Goal: Information Seeking & Learning: Check status

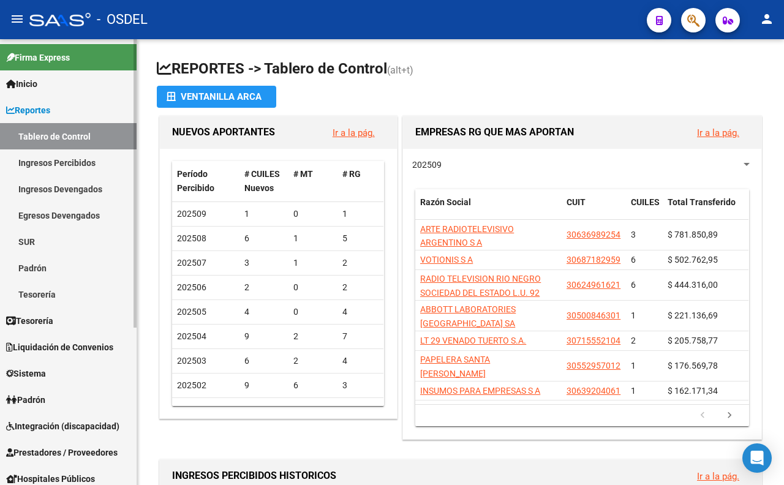
click at [75, 261] on link "Padrón" at bounding box center [68, 268] width 137 height 26
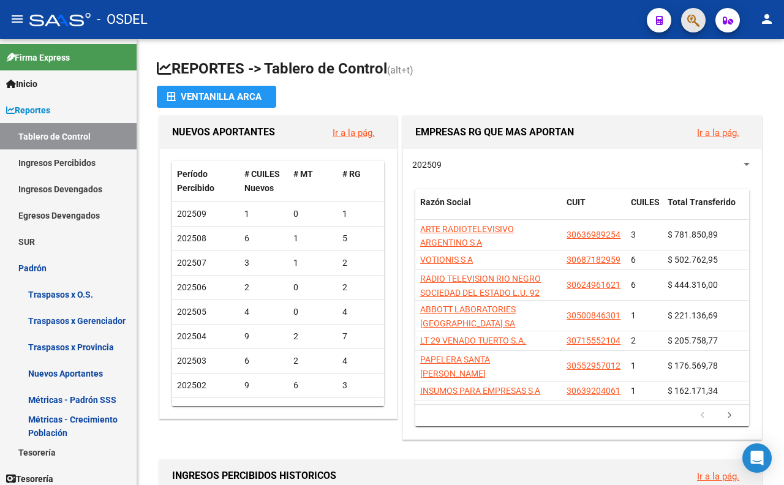
click at [696, 31] on span "button" at bounding box center [693, 20] width 12 height 25
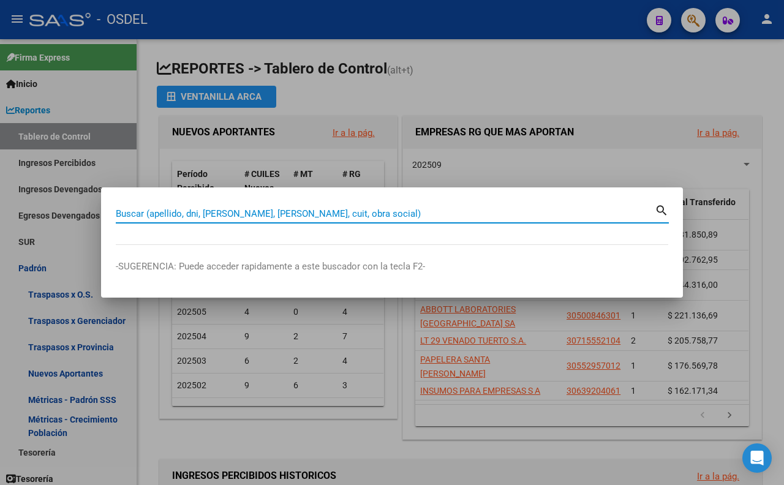
click at [589, 216] on input "Buscar (apellido, dni, cuil, nro traspaso, cuit, obra social)" at bounding box center [385, 213] width 539 height 11
type input "26760313"
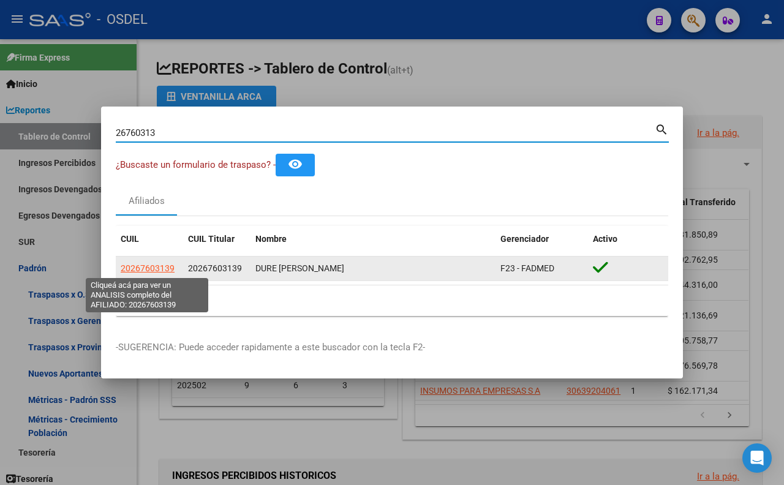
click at [172, 271] on span "20267603139" at bounding box center [148, 268] width 54 height 10
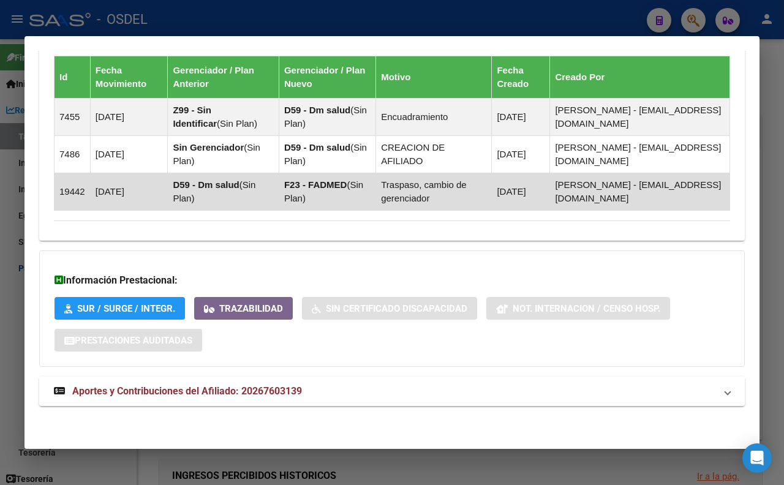
scroll to position [914, 0]
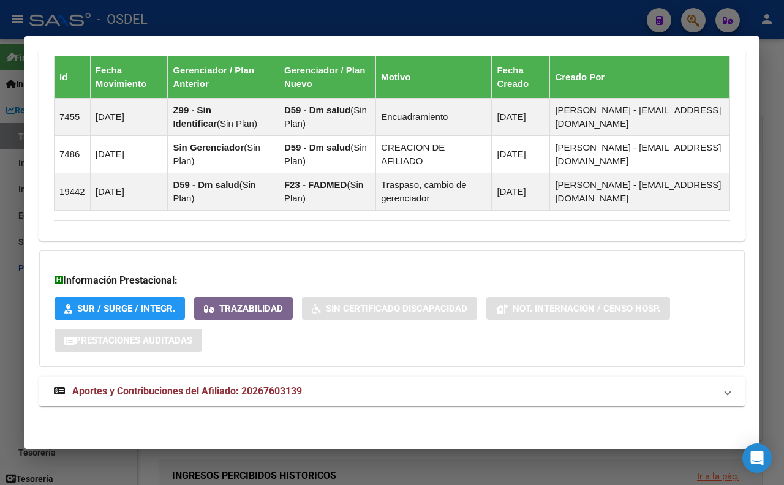
click at [217, 383] on mat-expansion-panel-header "Aportes y Contribuciones del Afiliado: 20267603139" at bounding box center [391, 391] width 705 height 29
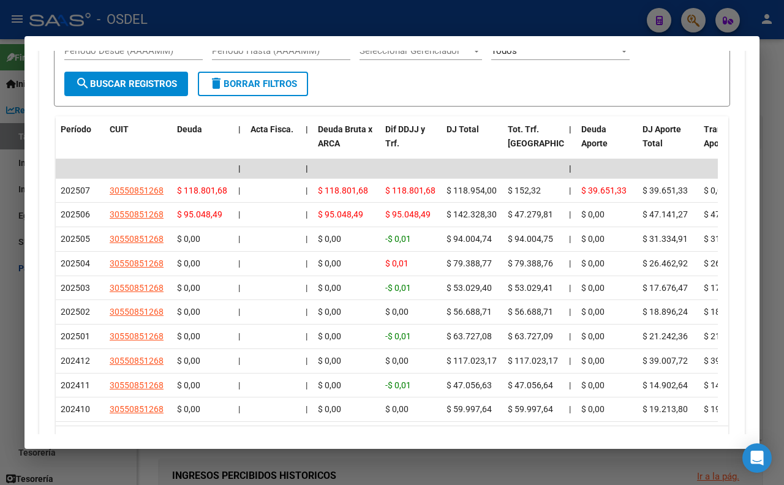
scroll to position [1323, 0]
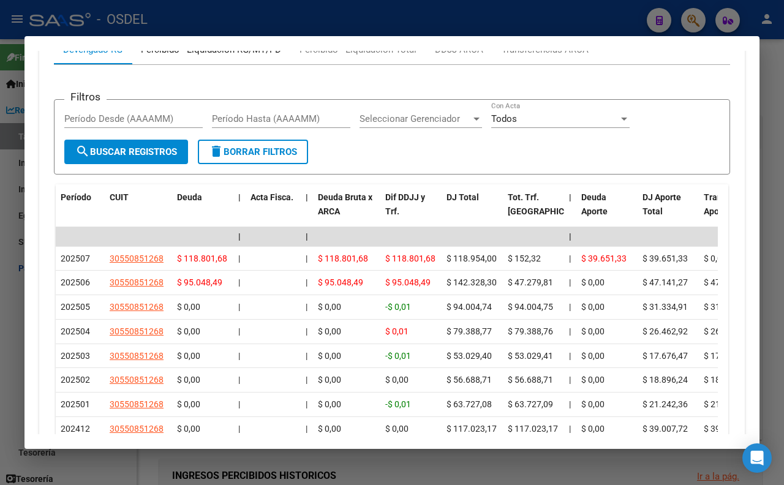
click at [218, 56] on div "Percibido - Liquidación RG/MT/PD" at bounding box center [211, 49] width 140 height 13
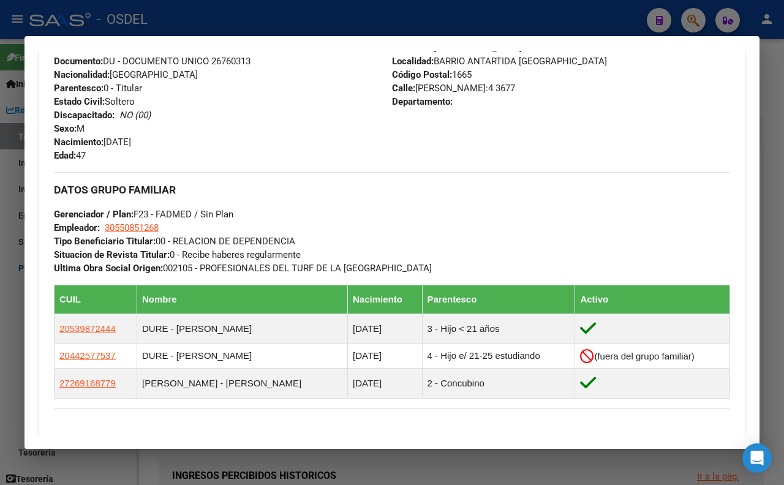
scroll to position [435, 0]
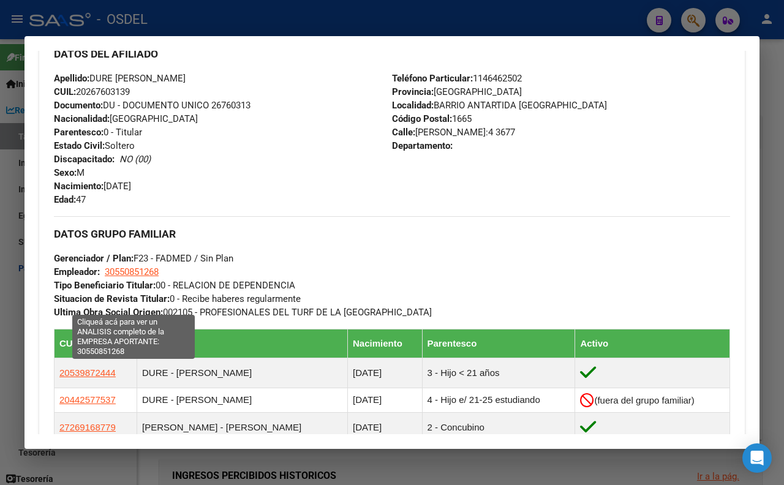
click at [148, 277] on span "30550851268" at bounding box center [132, 271] width 54 height 11
type textarea "30550851268"
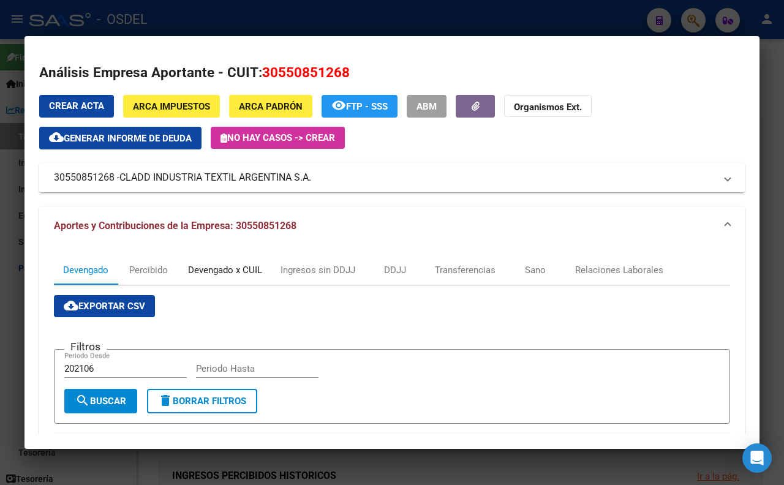
click at [217, 261] on div "Devengado x CUIL" at bounding box center [225, 269] width 92 height 29
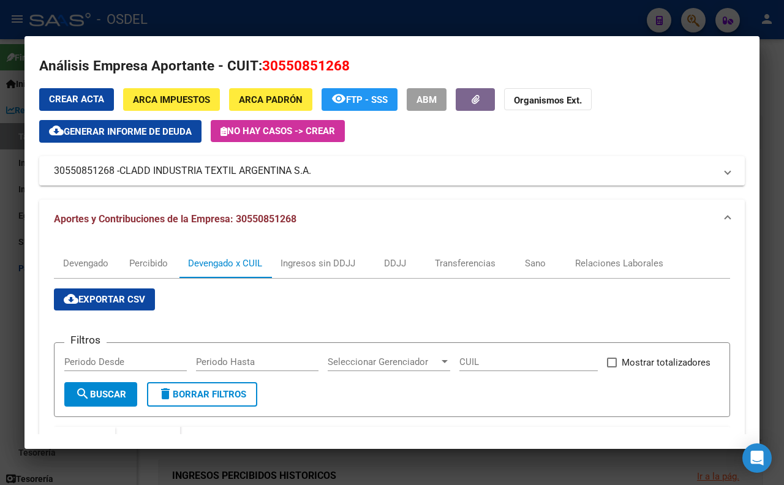
scroll to position [0, 0]
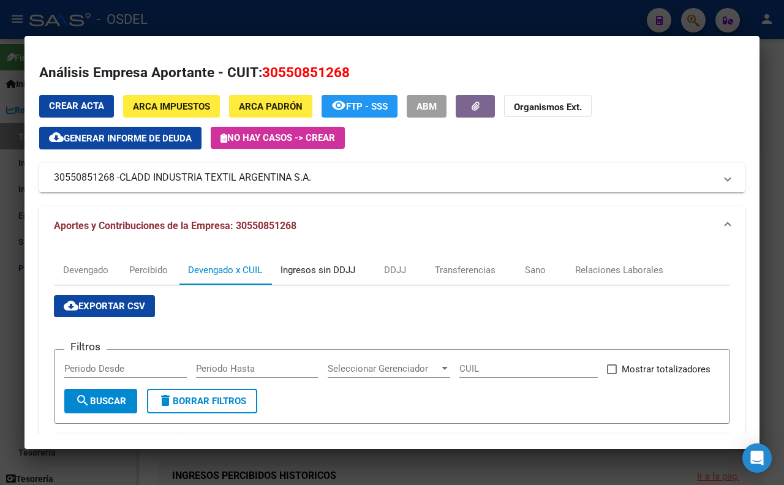
click at [304, 271] on div "Ingresos sin DDJJ" at bounding box center [317, 269] width 75 height 13
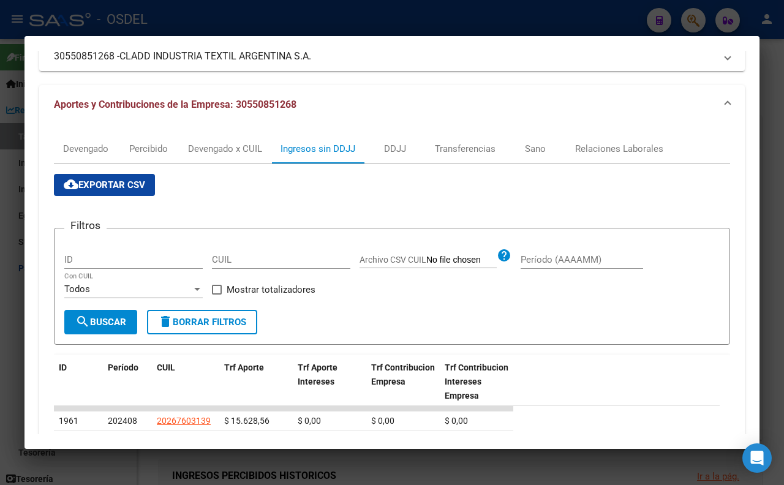
scroll to position [118, 0]
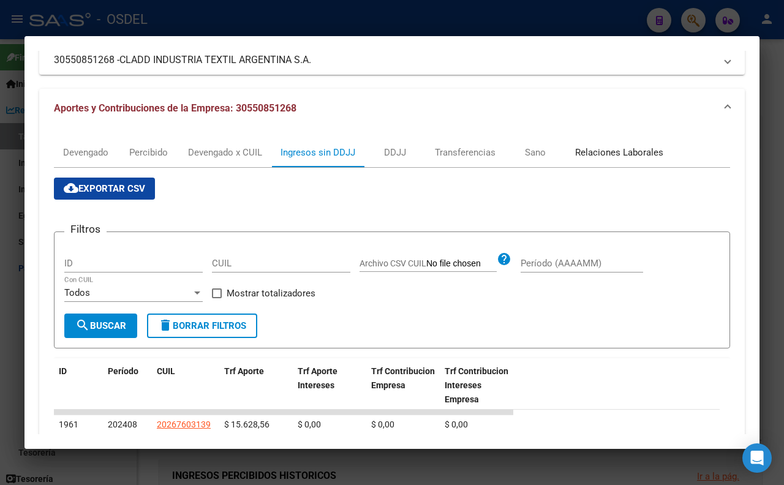
click at [603, 153] on div "Relaciones Laborales" at bounding box center [619, 152] width 88 height 13
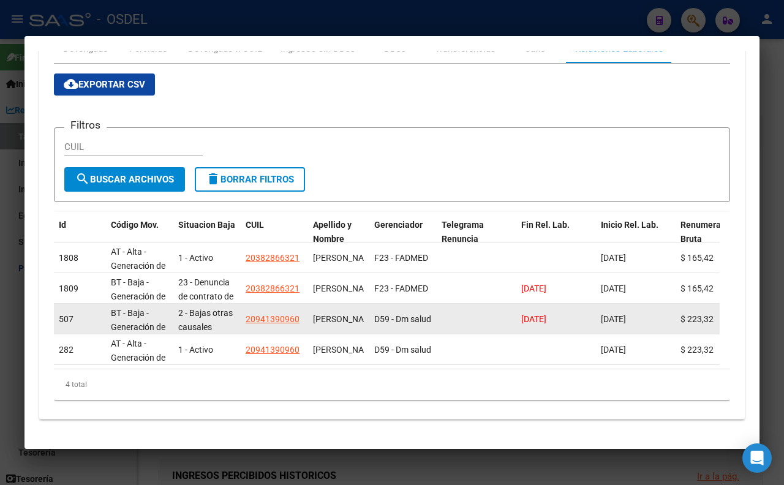
scroll to position [0, 0]
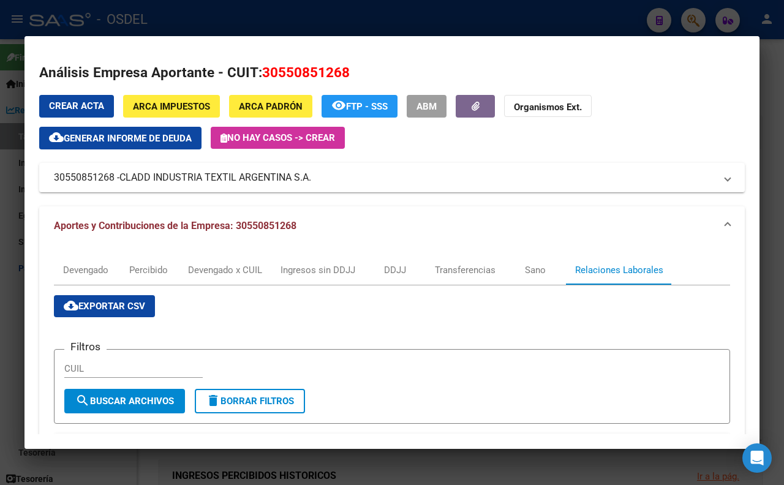
click at [145, 142] on span "Generar informe de deuda" at bounding box center [128, 138] width 128 height 11
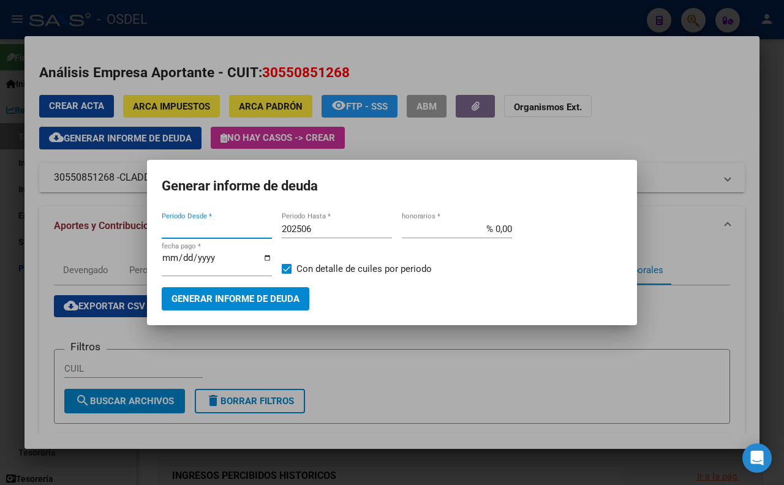
type input "202106"
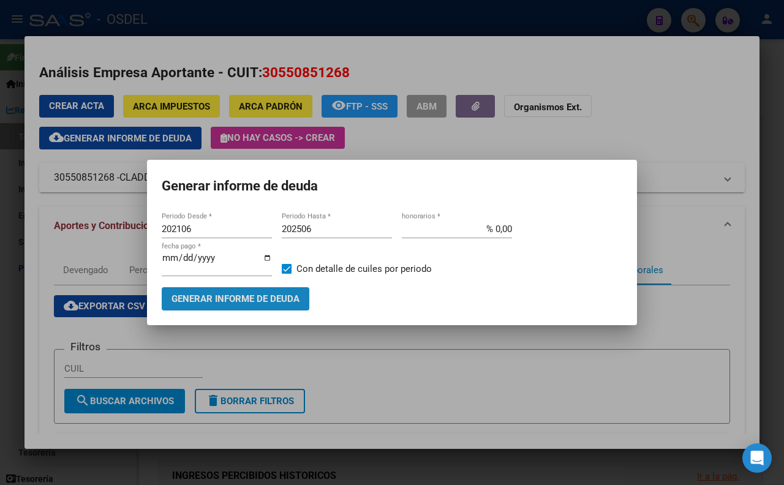
click at [224, 291] on button "Generar informe de deuda" at bounding box center [236, 298] width 148 height 23
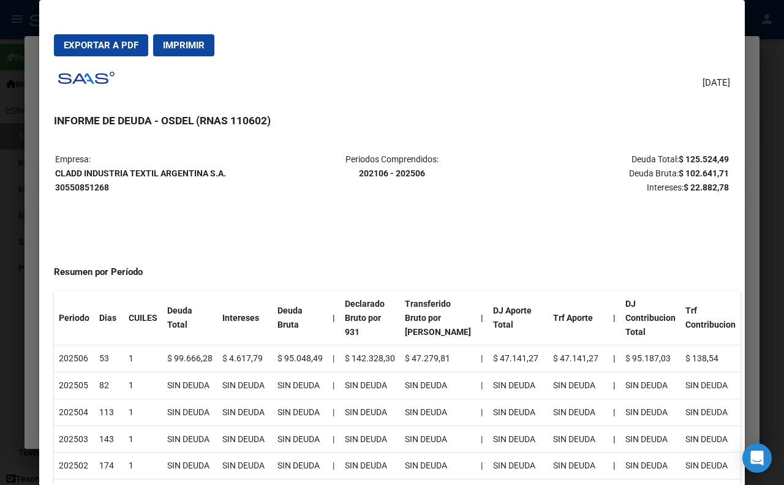
click at [770, 99] on div at bounding box center [392, 242] width 784 height 485
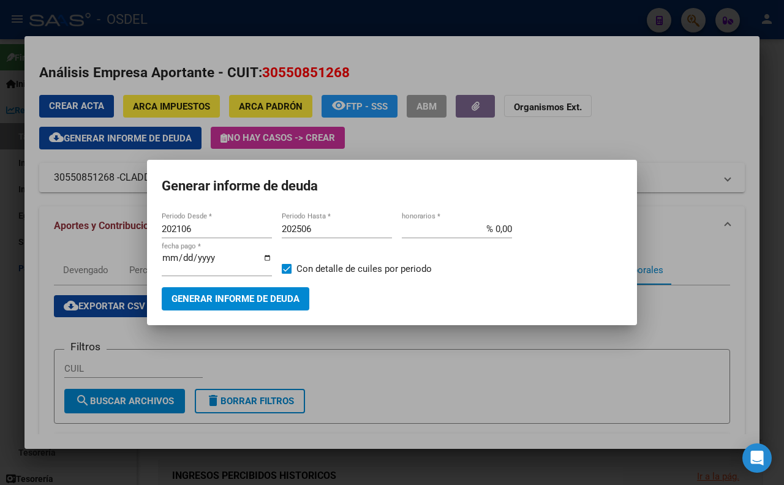
click at [713, 122] on div at bounding box center [392, 242] width 784 height 485
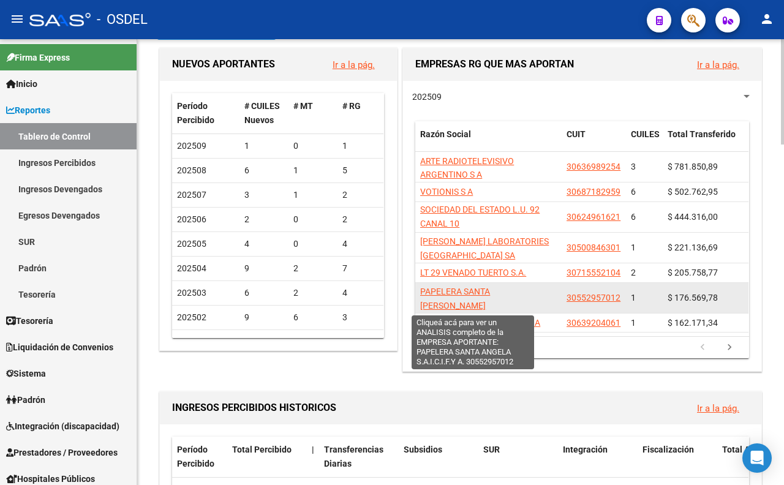
scroll to position [2, 0]
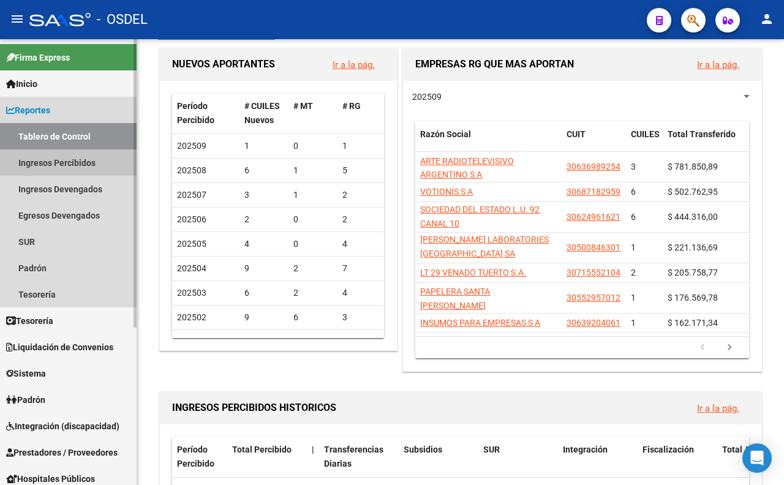
click at [88, 165] on link "Ingresos Percibidos" at bounding box center [68, 162] width 137 height 26
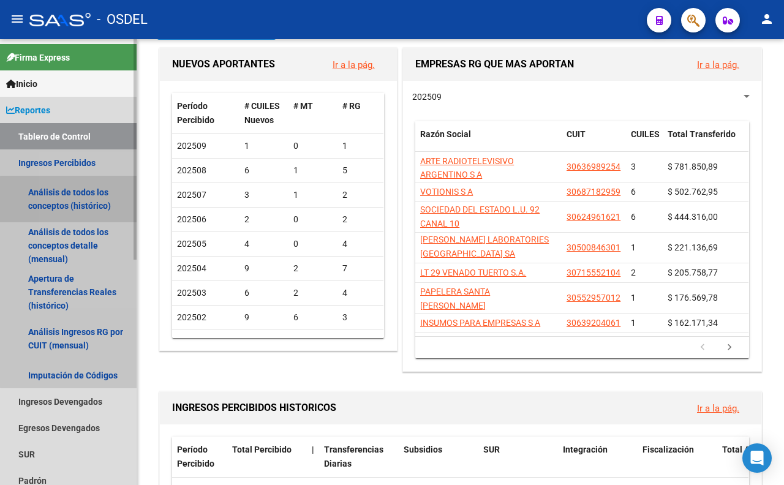
click at [88, 202] on link "Análisis de todos los conceptos (histórico)" at bounding box center [68, 199] width 137 height 47
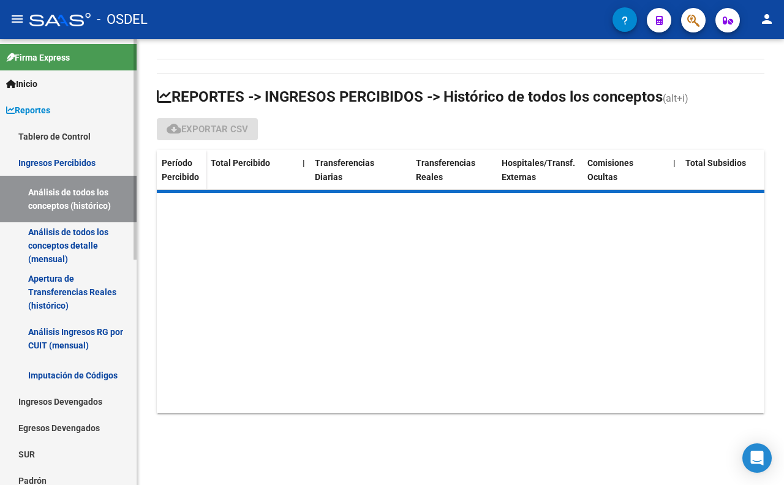
click at [91, 233] on link "Análisis de todos los conceptos detalle (mensual)" at bounding box center [68, 245] width 137 height 47
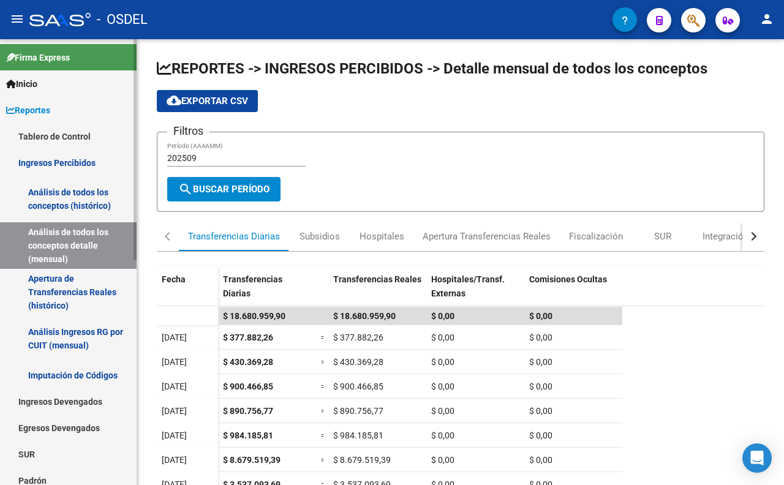
click at [72, 276] on link "Apertura de Transferencias Reales (histórico)" at bounding box center [68, 292] width 137 height 47
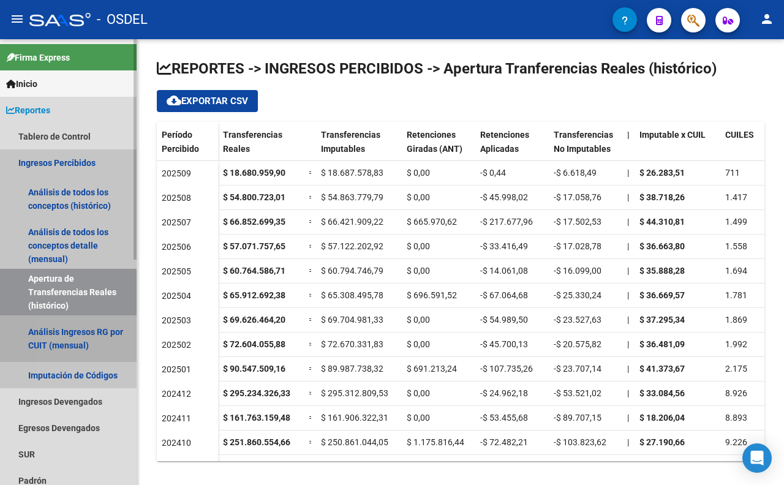
click at [70, 325] on link "Análisis Ingresos RG por CUIT (mensual)" at bounding box center [68, 338] width 137 height 47
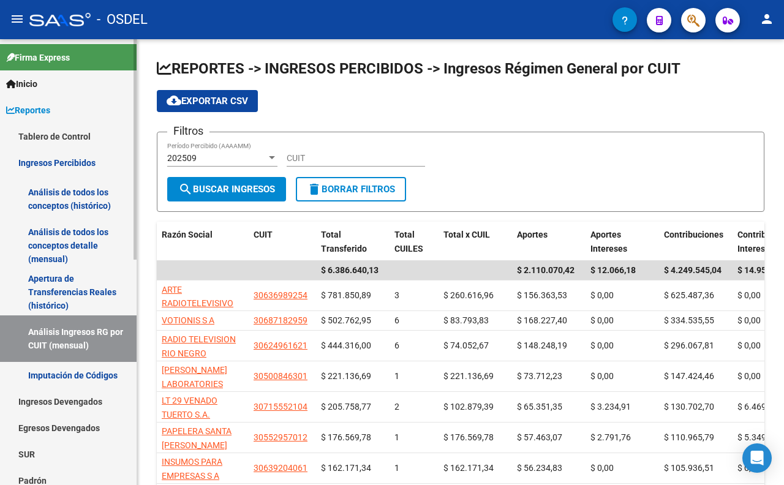
click at [88, 380] on link "Imputación de Códigos" at bounding box center [68, 375] width 137 height 26
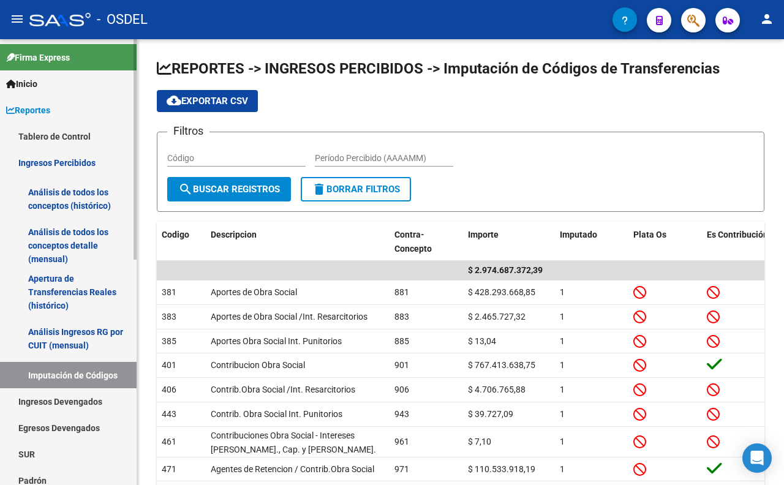
click at [63, 108] on link "Reportes" at bounding box center [68, 110] width 137 height 26
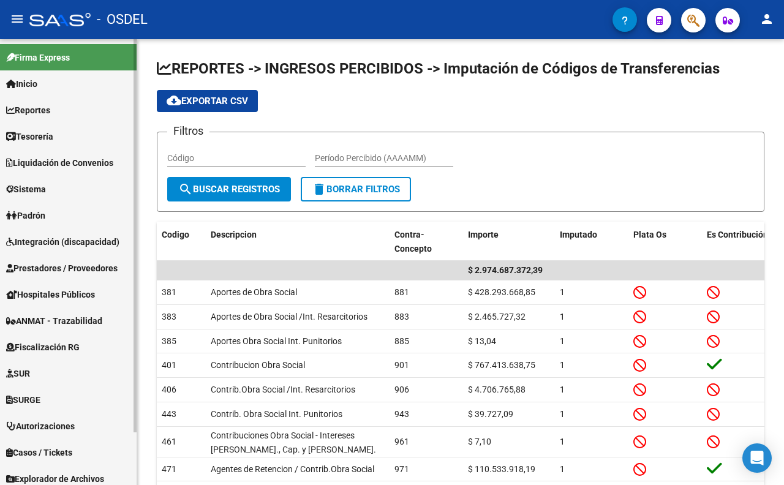
click at [48, 196] on link "Sistema" at bounding box center [68, 189] width 137 height 26
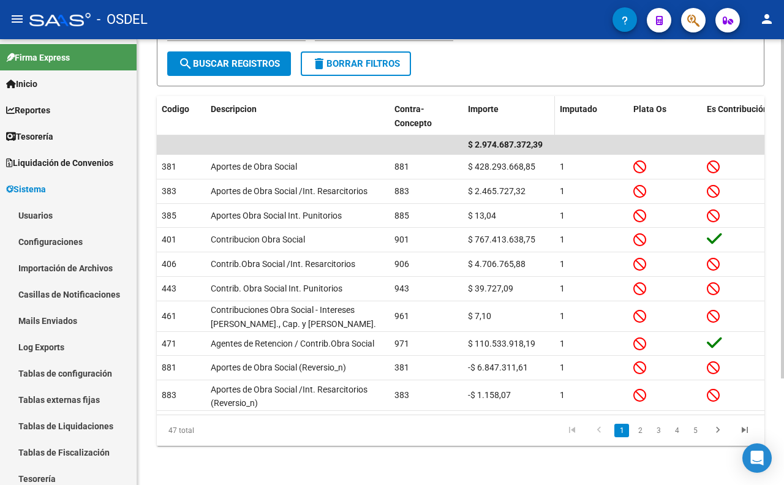
scroll to position [136, 0]
click at [56, 214] on link "Usuarios" at bounding box center [68, 215] width 137 height 26
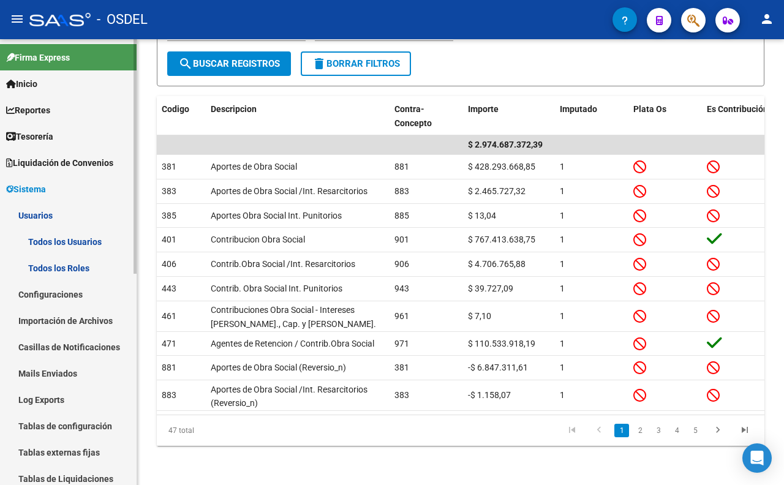
click at [66, 247] on link "Todos los Usuarios" at bounding box center [68, 241] width 137 height 26
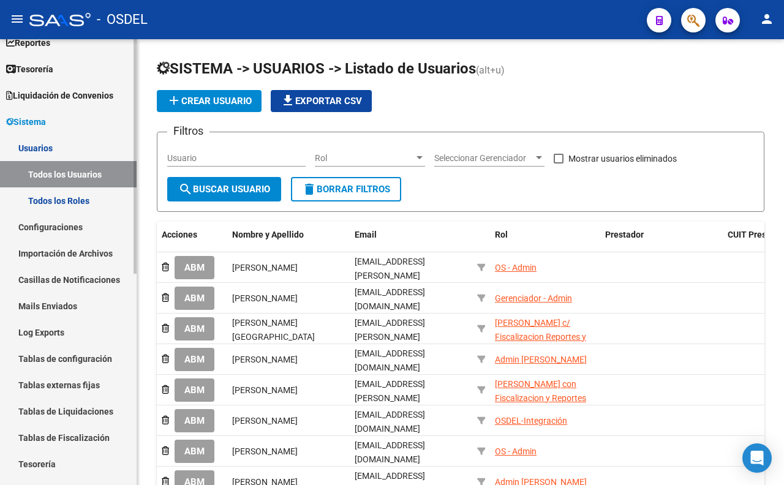
scroll to position [68, 0]
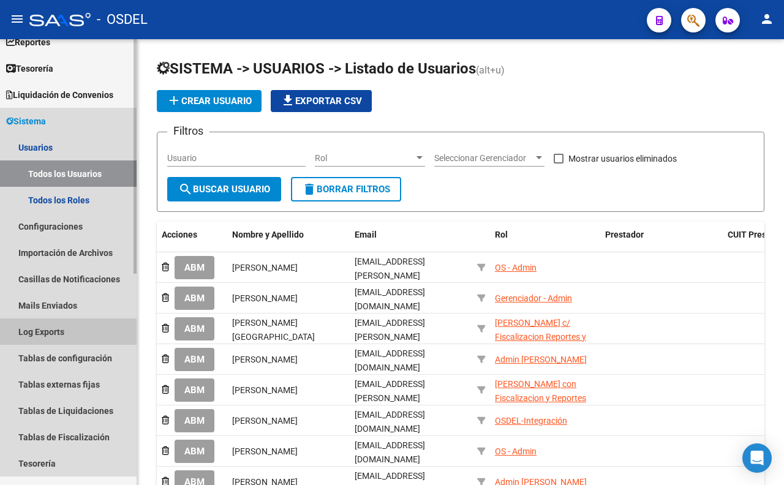
click at [54, 334] on link "Log Exports" at bounding box center [68, 331] width 137 height 26
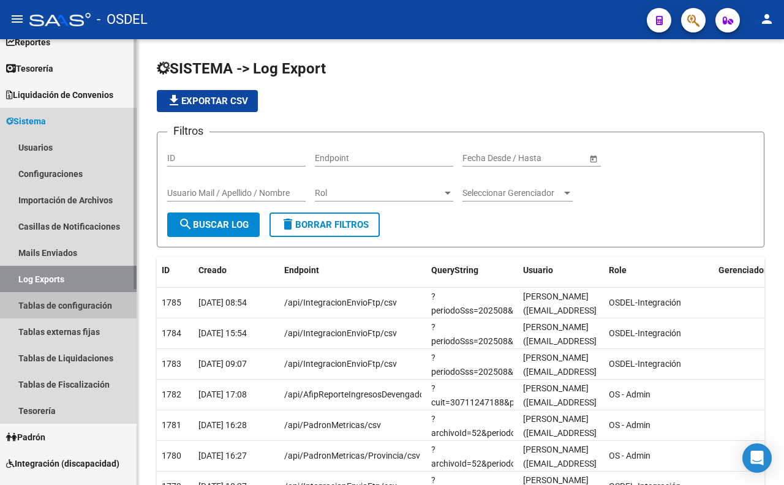
click at [69, 309] on link "Tablas de configuración" at bounding box center [68, 305] width 137 height 26
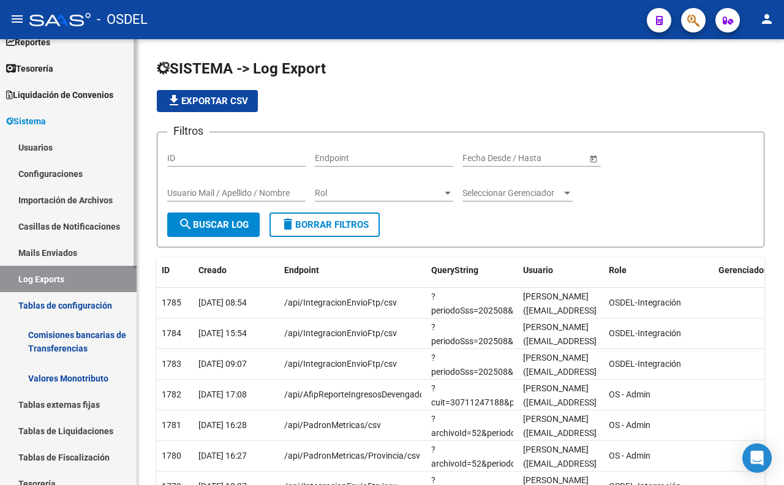
click at [63, 334] on link "Comisiones bancarias de Transferencias" at bounding box center [68, 341] width 137 height 47
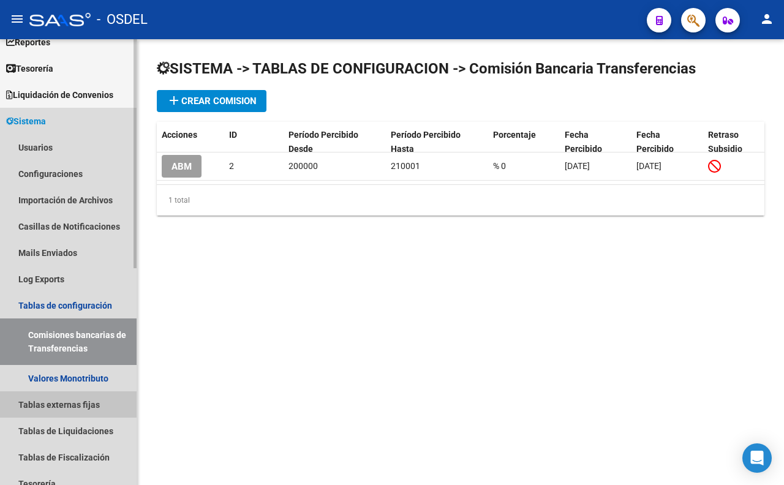
click at [47, 397] on link "Tablas externas fijas" at bounding box center [68, 404] width 137 height 26
